Goal: Information Seeking & Learning: Find specific fact

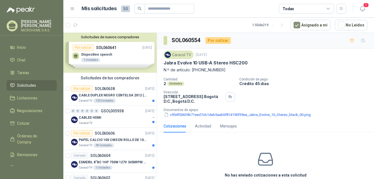
click at [122, 50] on div "Solicitudes de nuevos compradores Por cotizar SOL060641 [DATE] Dispositivo spee…" at bounding box center [109, 53] width 93 height 40
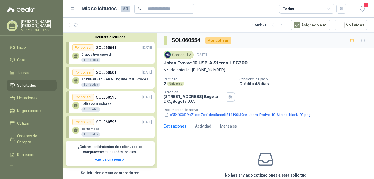
click at [119, 53] on div "Dispositivo speech 1 Unidades" at bounding box center [112, 57] width 80 height 12
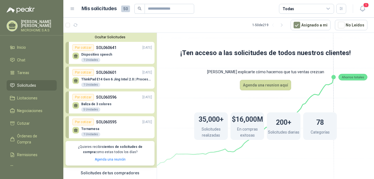
click at [118, 55] on div "Dispositivo speech 1 Unidades" at bounding box center [112, 57] width 80 height 12
click at [122, 60] on div "Dispositivo speech 1 Unidades" at bounding box center [112, 57] width 80 height 12
click at [101, 56] on p "Dispositivo speech" at bounding box center [96, 55] width 31 height 4
click at [114, 78] on p "ThinkPad E14 Gen 6 Jing Intel 2.0 | Procesador Intel Core Ultra 5 125U ( 12" at bounding box center [116, 79] width 71 height 4
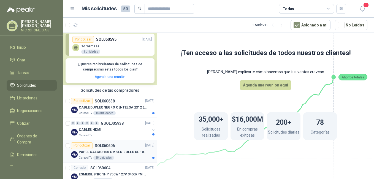
scroll to position [110, 0]
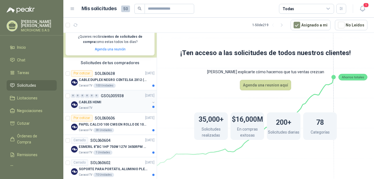
click at [122, 105] on div "CABLES HDMI" at bounding box center [114, 102] width 71 height 7
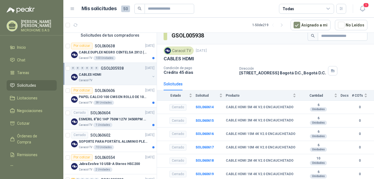
scroll to position [165, 0]
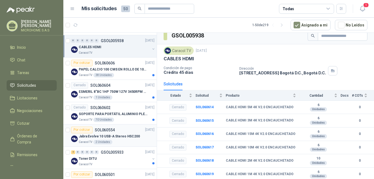
click at [117, 136] on p "Jabra Evolve 10 USB-A Stereo HSC200" at bounding box center [109, 136] width 61 height 5
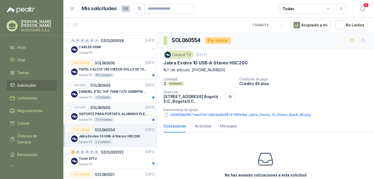
click at [120, 115] on p "SOPORTE PARA PORTÁTIL ALUMINIO PLEGABLE VTA" at bounding box center [113, 114] width 69 height 5
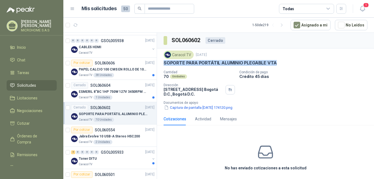
drag, startPoint x: 163, startPoint y: 62, endPoint x: 280, endPoint y: 61, distance: 117.1
click at [280, 61] on div "Caracol TV [DATE] SOPORTE PARA PORTÁTIL ALUMINIO PLEGABLE VTA Cantidad 70 Unida…" at bounding box center [265, 80] width 217 height 64
copy p "SOPORTE PARA PORTÁTIL ALUMINIO PLEGABLE VTA"
click at [208, 62] on p "SOPORTE PARA PORTÁTIL ALUMINIO PLEGABLE VTA" at bounding box center [220, 63] width 113 height 6
drag, startPoint x: 164, startPoint y: 62, endPoint x: 265, endPoint y: 61, distance: 101.7
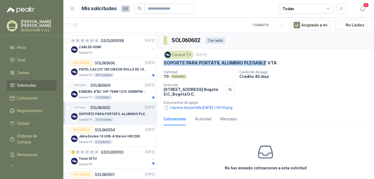
click at [265, 61] on p "SOPORTE PARA PORTÁTIL ALUMINIO PLEGABLE VTA" at bounding box center [220, 63] width 113 height 6
copy p "SOPORTE PARA PORTÁTIL ALUMINIO PLEGABLE"
click at [310, 93] on div "Cantidad 70 Unidades Condición de pago Crédito 45 días Dirección [STREET_ADDRES…" at bounding box center [266, 90] width 204 height 40
click at [200, 62] on p "SOPORTE PARA PORTÁTIL ALUMINIO PLEGABLE VTA" at bounding box center [220, 63] width 113 height 6
click at [205, 117] on div "Actividad" at bounding box center [203, 119] width 16 height 6
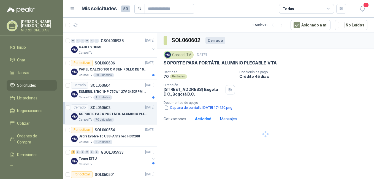
click at [227, 119] on div "Mensajes" at bounding box center [228, 119] width 17 height 6
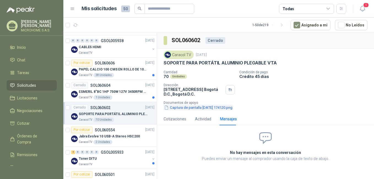
click at [197, 108] on button "Captura de pantalla [DATE] 174120.png" at bounding box center [198, 108] width 69 height 6
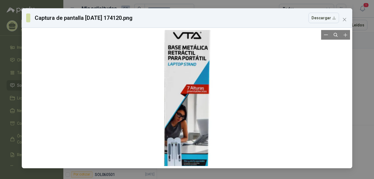
drag, startPoint x: 200, startPoint y: 58, endPoint x: 200, endPoint y: 106, distance: 47.7
click at [200, 106] on div at bounding box center [187, 137] width 103 height 245
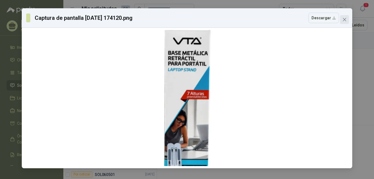
click at [346, 19] on icon "close" at bounding box center [345, 19] width 4 height 4
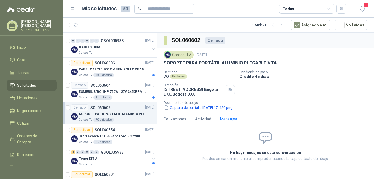
scroll to position [138, 0]
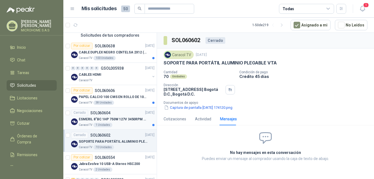
click at [128, 120] on p "ESMERIL 8"BC 1HP 750W 127V 3450RPM URREA" at bounding box center [113, 119] width 69 height 5
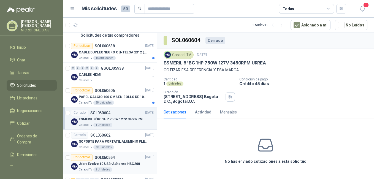
click at [126, 163] on p "Jabra Evolve 10 USB-A Stereo HSC200" at bounding box center [109, 163] width 61 height 5
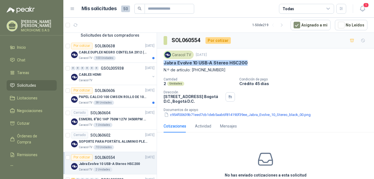
drag, startPoint x: 163, startPoint y: 63, endPoint x: 252, endPoint y: 64, distance: 89.3
click at [252, 64] on div "Caracol TV [DATE] Jabra Evolve 10 USB-A Stereo HSC200 N.º de artículo: [PHONE_N…" at bounding box center [265, 83] width 217 height 71
copy p "Jabra Evolve 10 USB-A Stereo HSC200"
click at [192, 41] on h3 "SOL060554" at bounding box center [186, 40] width 29 height 9
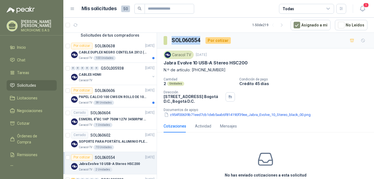
click at [192, 41] on h3 "SOL060554" at bounding box center [186, 40] width 29 height 9
copy h3 "SOL060554"
click at [214, 104] on div "Cantidad 2 Unidades Condición de pago Crédito 45 días Dirección [STREET_ADDRESS…" at bounding box center [266, 97] width 204 height 40
